Goal: Information Seeking & Learning: Learn about a topic

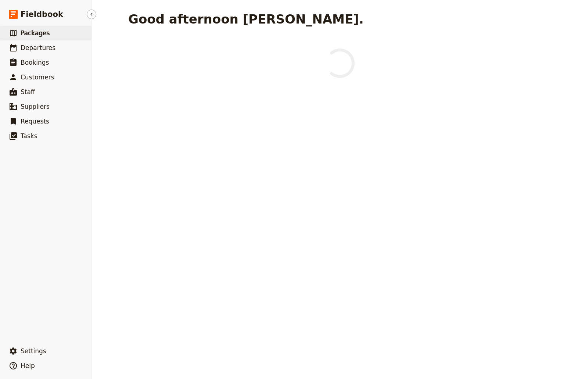
click at [36, 35] on span "Packages" at bounding box center [35, 32] width 29 height 7
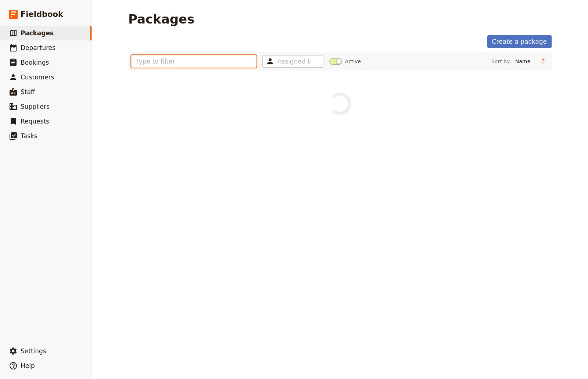
click at [147, 61] on input "text" at bounding box center [193, 61] width 125 height 12
type input "cradle mountain"
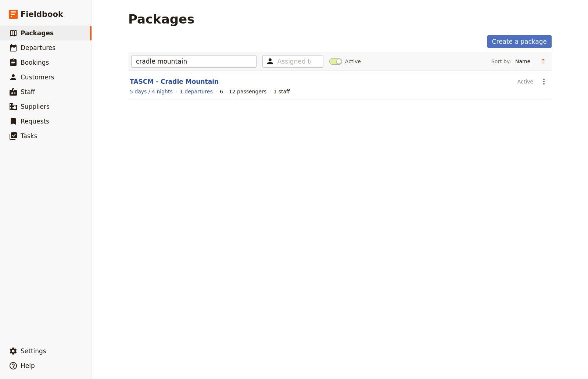
click at [167, 87] on section "TASCM - Cradle Mountain Active ​ 5 days / 4 nights 1 departures 6 – 12 passenge…" at bounding box center [339, 85] width 423 height 29
click at [169, 84] on link "TASCM - Cradle Mountain" at bounding box center [174, 81] width 89 height 7
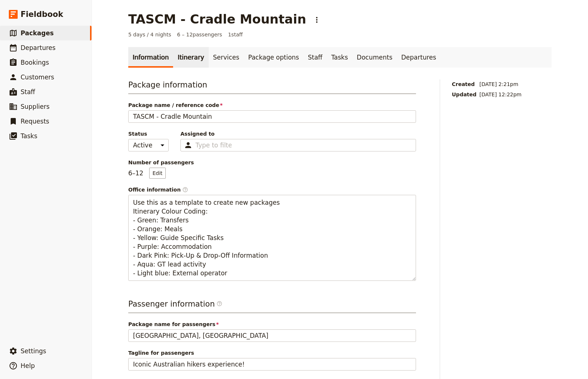
click at [182, 55] on link "Itinerary" at bounding box center [190, 57] width 35 height 21
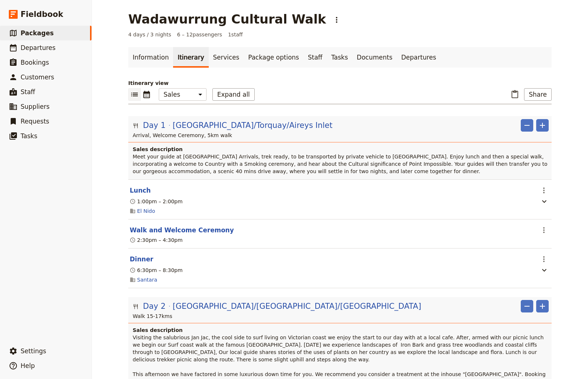
select select "MARKETING"
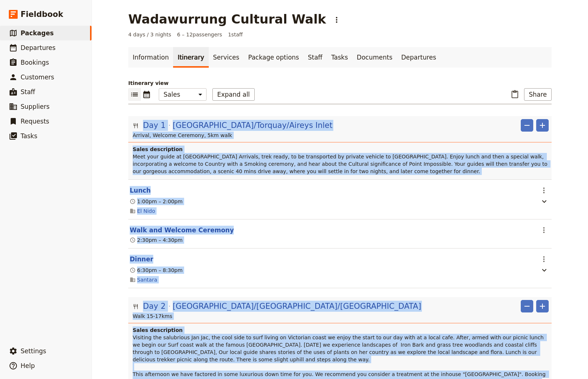
scroll to position [20, 0]
